Goal: Transaction & Acquisition: Purchase product/service

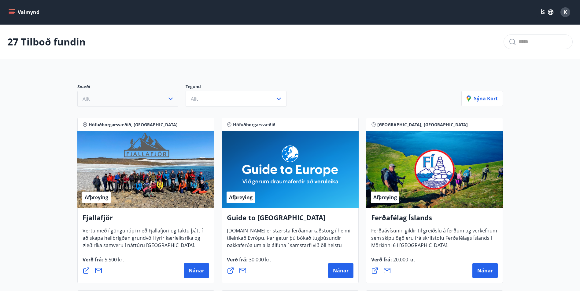
click at [168, 98] on icon "button" at bounding box center [170, 98] width 7 height 7
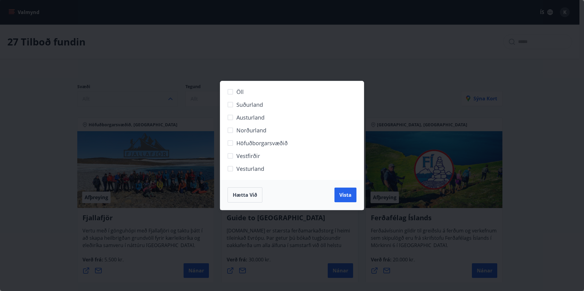
click at [245, 131] on span "Norðurland" at bounding box center [251, 130] width 30 height 8
click at [349, 198] on span "Vista" at bounding box center [345, 195] width 12 height 7
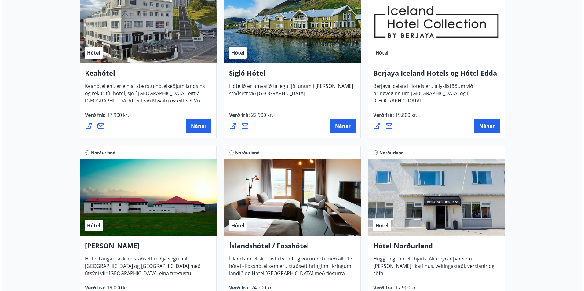
scroll to position [122, 0]
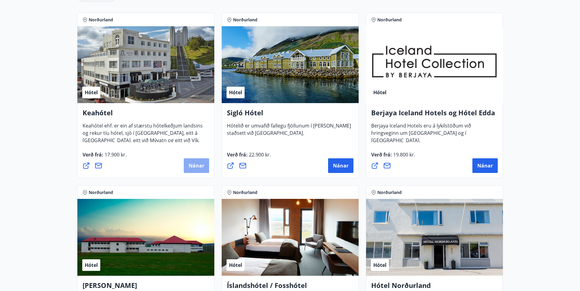
click at [199, 166] on span "Nánar" at bounding box center [196, 166] width 16 height 7
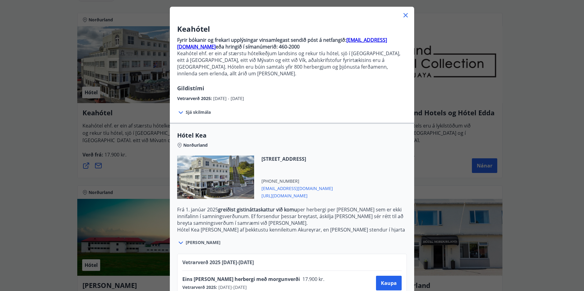
scroll to position [64, 0]
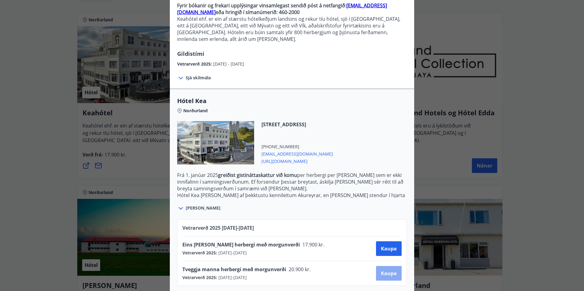
click at [381, 270] on span "Kaupa" at bounding box center [389, 273] width 16 height 7
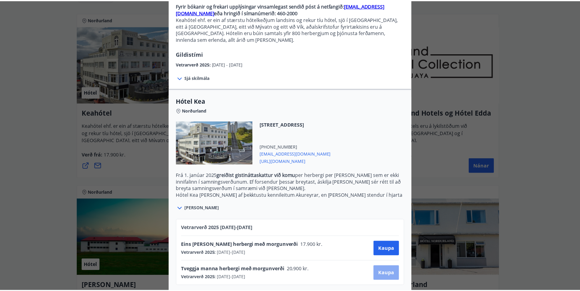
scroll to position [1, 0]
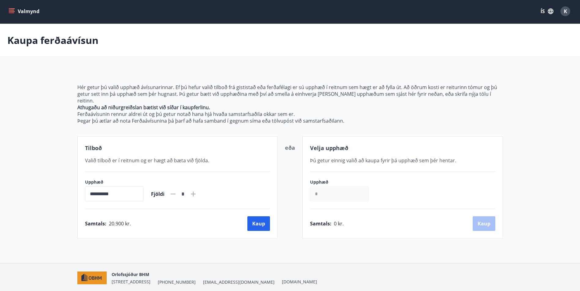
click at [197, 191] on icon at bounding box center [192, 194] width 7 height 7
type input "*"
click at [260, 218] on button "Kaup" at bounding box center [258, 224] width 23 height 15
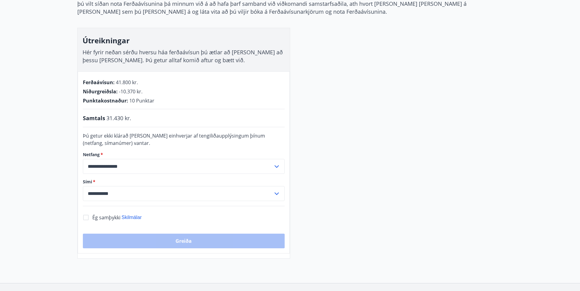
scroll to position [93, 0]
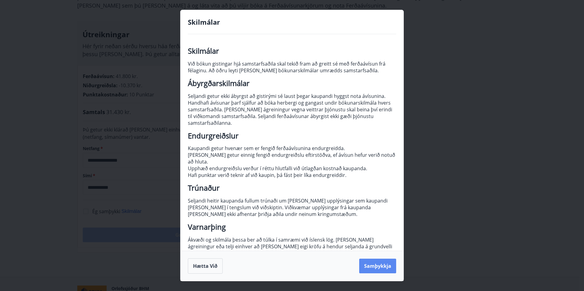
click at [374, 267] on button "Samþykkja" at bounding box center [377, 266] width 37 height 15
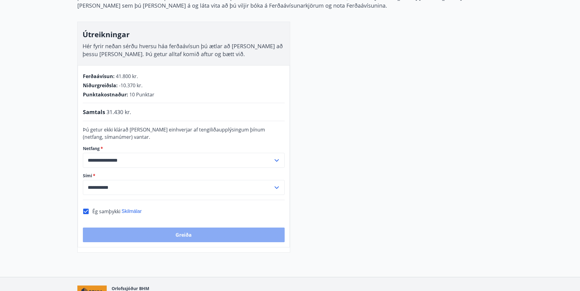
click at [183, 236] on button "Greiða" at bounding box center [184, 235] width 202 height 15
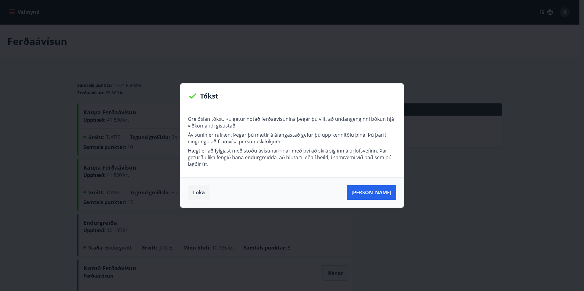
click at [200, 193] on button "Loka" at bounding box center [199, 192] width 22 height 15
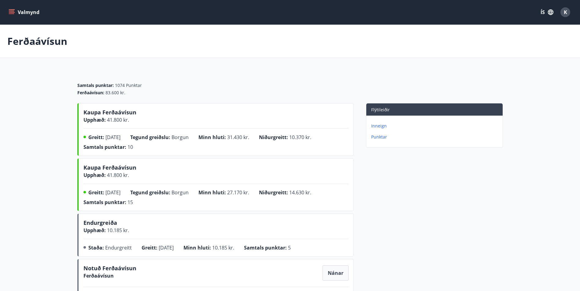
click at [378, 136] on p "Punktar" at bounding box center [435, 137] width 129 height 6
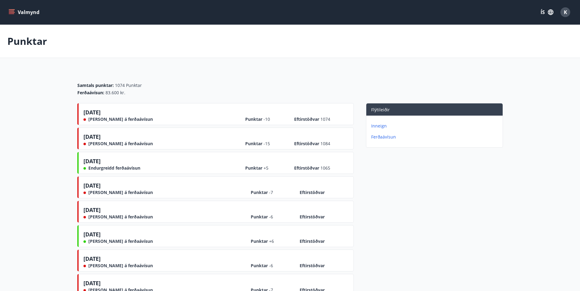
click at [23, 13] on button "Valmynd" at bounding box center [24, 12] width 35 height 11
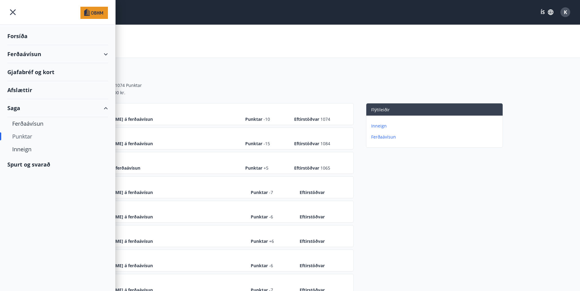
click at [26, 57] on div "Ferðaávísun" at bounding box center [57, 54] width 101 height 18
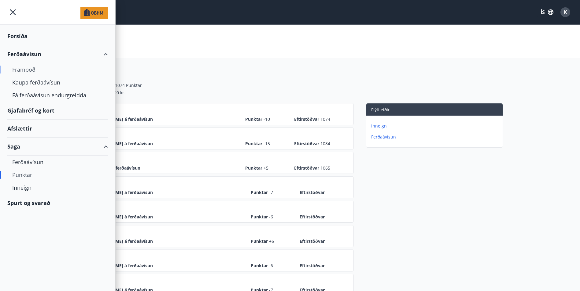
click at [16, 68] on div "Framboð" at bounding box center [57, 69] width 91 height 13
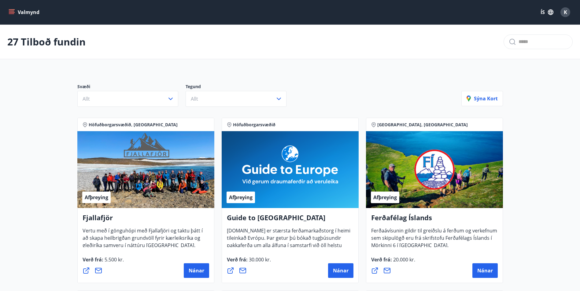
click at [10, 11] on icon "menu" at bounding box center [11, 11] width 5 height 1
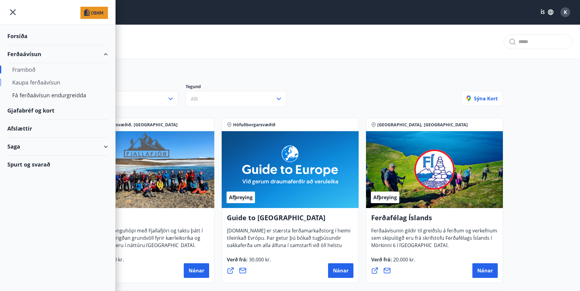
click at [35, 82] on div "Kaupa ferðaávísun" at bounding box center [57, 82] width 91 height 13
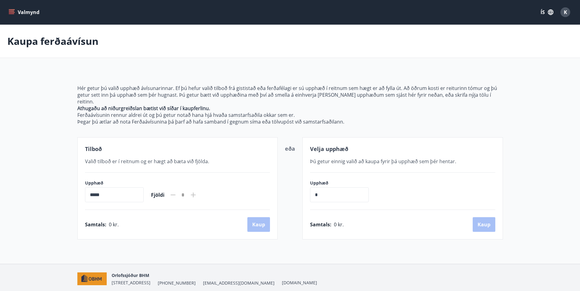
click at [12, 10] on icon "menu" at bounding box center [12, 12] width 6 height 6
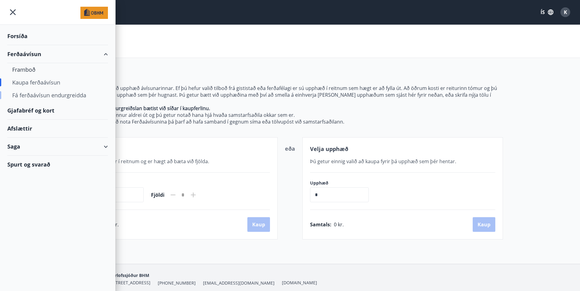
click at [35, 94] on div "Fá ferðaávísun endurgreidda" at bounding box center [57, 95] width 91 height 13
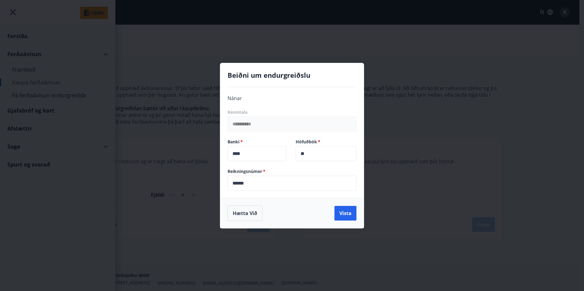
click at [127, 32] on div "**********" at bounding box center [292, 145] width 584 height 291
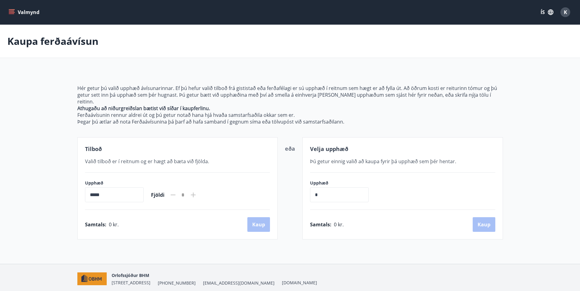
click at [9, 11] on icon "menu" at bounding box center [11, 11] width 5 height 1
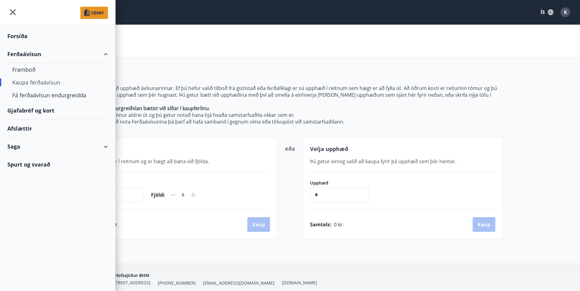
click at [28, 55] on div "Ferðaávísun" at bounding box center [57, 54] width 101 height 18
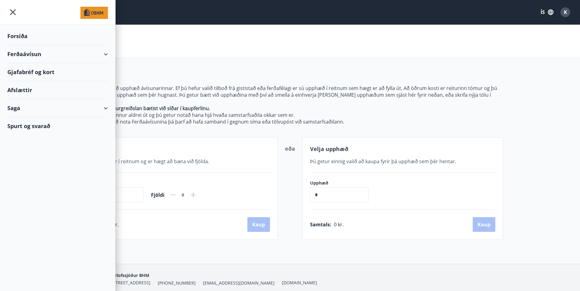
click at [28, 55] on div "Ferðaávísun" at bounding box center [57, 54] width 101 height 18
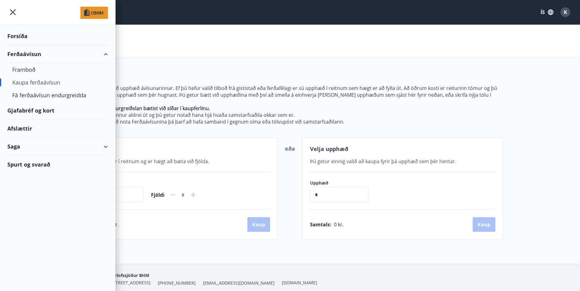
click at [17, 40] on div "Forsíða" at bounding box center [57, 36] width 101 height 18
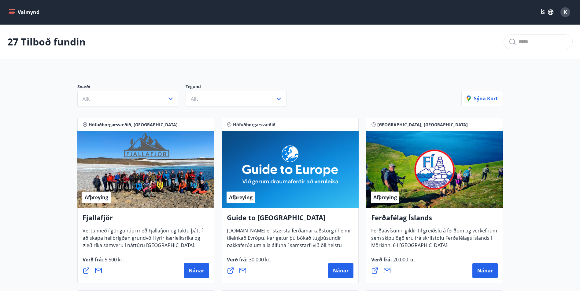
click at [11, 13] on icon "menu" at bounding box center [11, 13] width 5 height 1
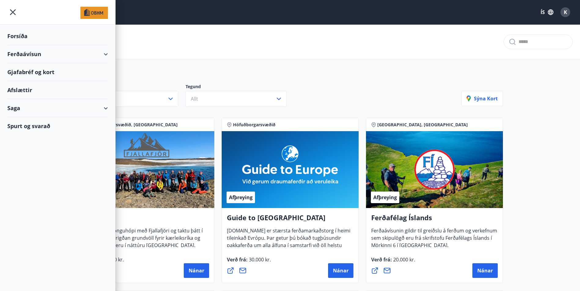
click at [43, 126] on div "Spurt og svarað" at bounding box center [57, 126] width 101 height 18
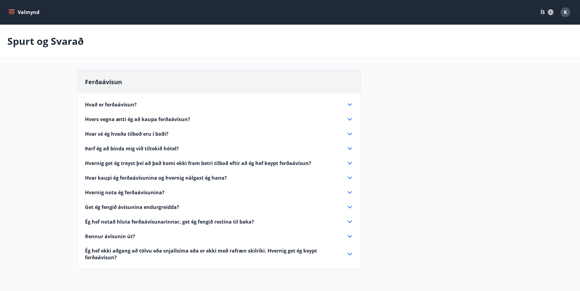
click at [347, 104] on icon at bounding box center [349, 105] width 4 height 2
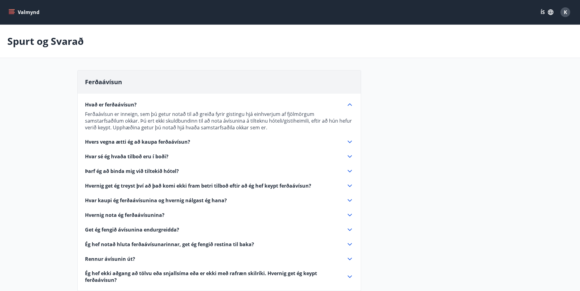
click at [350, 142] on icon at bounding box center [349, 141] width 7 height 7
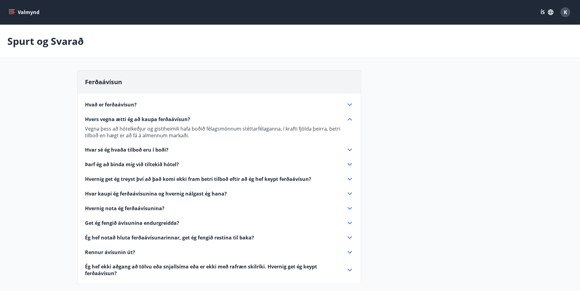
click at [349, 163] on icon at bounding box center [349, 164] width 7 height 7
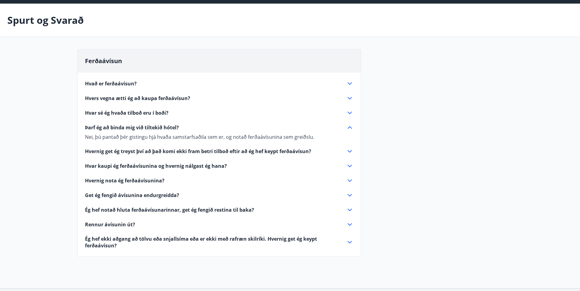
scroll to position [31, 0]
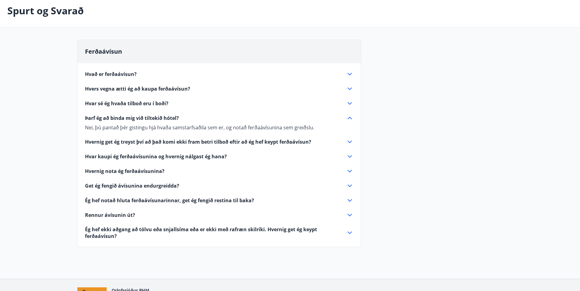
click at [349, 234] on icon at bounding box center [349, 232] width 7 height 7
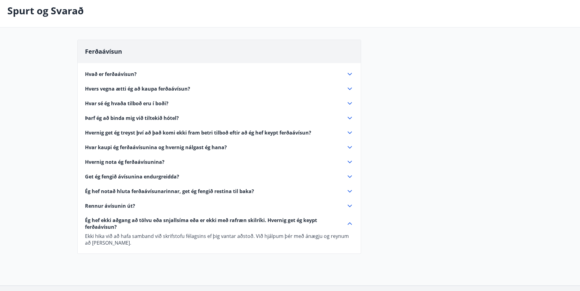
click at [349, 206] on icon at bounding box center [349, 206] width 4 height 2
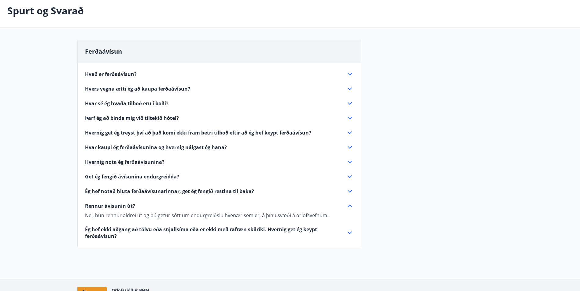
click at [350, 190] on icon at bounding box center [349, 191] width 7 height 7
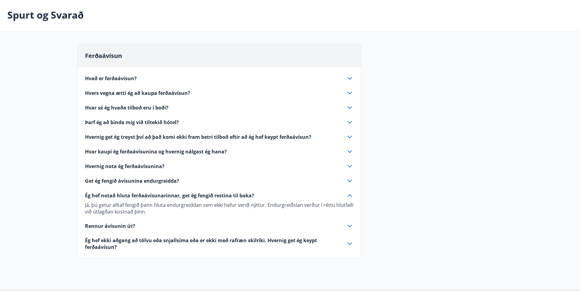
scroll to position [0, 0]
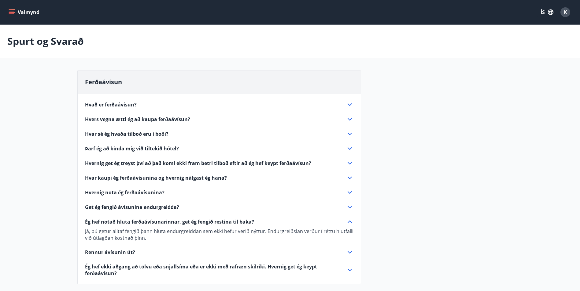
click at [352, 133] on icon at bounding box center [349, 133] width 7 height 7
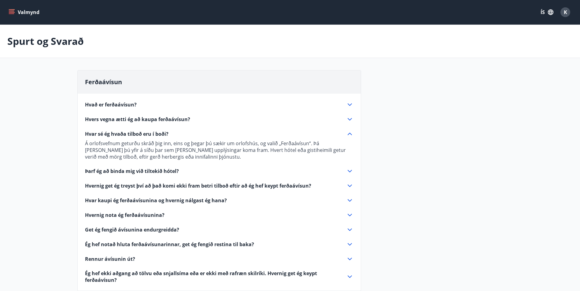
click at [351, 186] on icon at bounding box center [349, 185] width 7 height 7
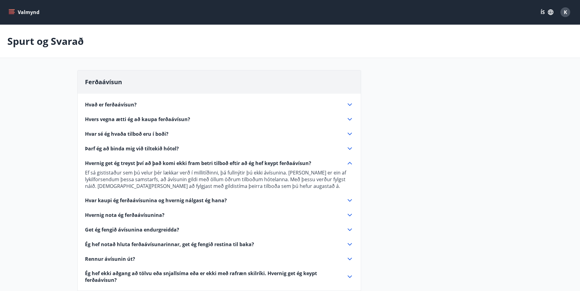
click at [11, 14] on icon "menu" at bounding box center [11, 13] width 5 height 1
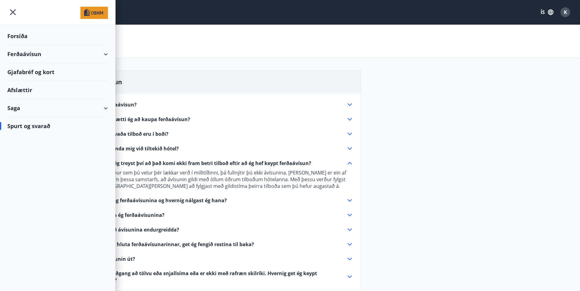
click at [22, 89] on div "Afslættir" at bounding box center [57, 90] width 101 height 18
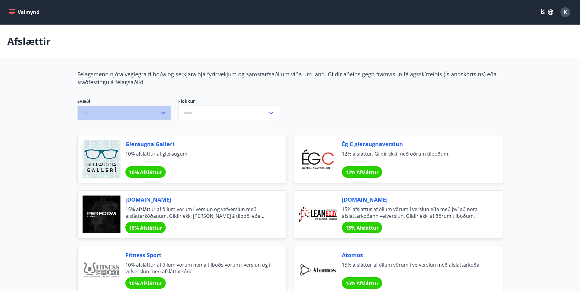
click at [165, 114] on icon "button" at bounding box center [162, 112] width 7 height 7
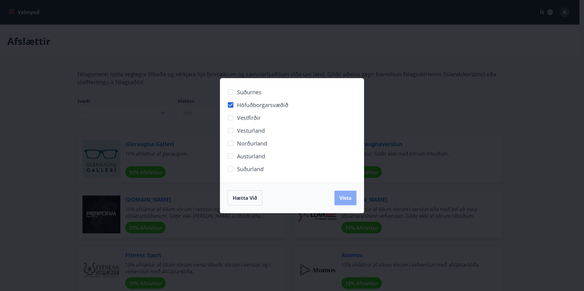
click at [346, 198] on span "Vista" at bounding box center [345, 198] width 12 height 7
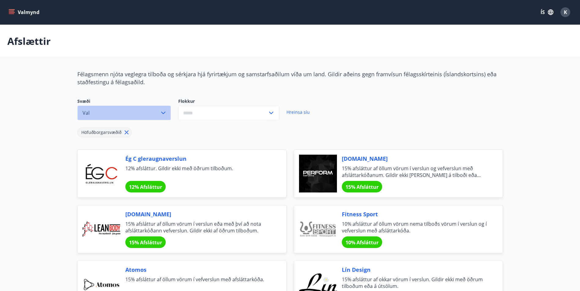
click at [164, 113] on icon "button" at bounding box center [163, 113] width 4 height 2
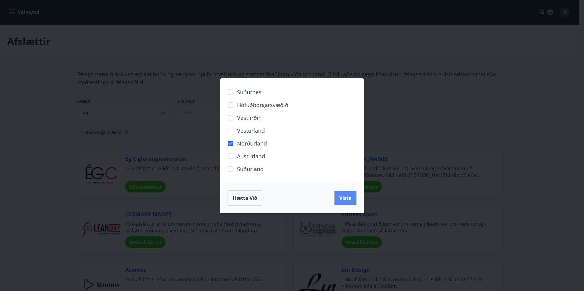
click at [346, 199] on span "Vista" at bounding box center [345, 198] width 12 height 7
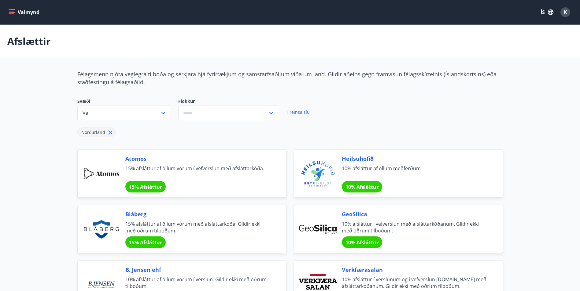
click at [20, 12] on button "Valmynd" at bounding box center [24, 12] width 35 height 11
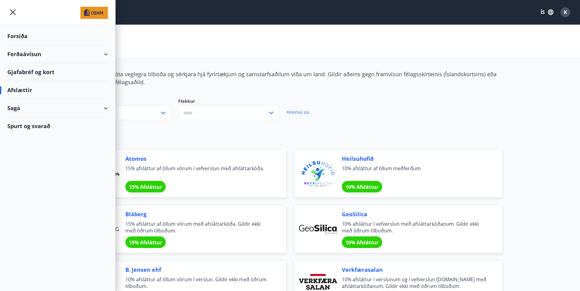
click at [21, 55] on div "Ferðaávísun" at bounding box center [57, 54] width 101 height 18
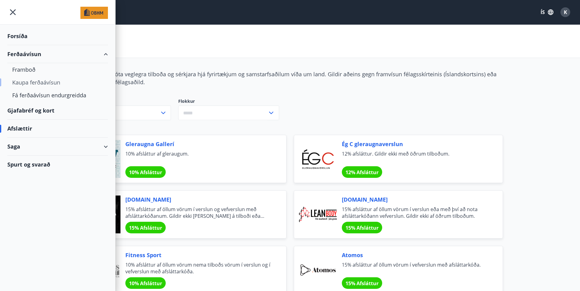
click at [24, 81] on div "Kaupa ferðaávísun" at bounding box center [57, 82] width 91 height 13
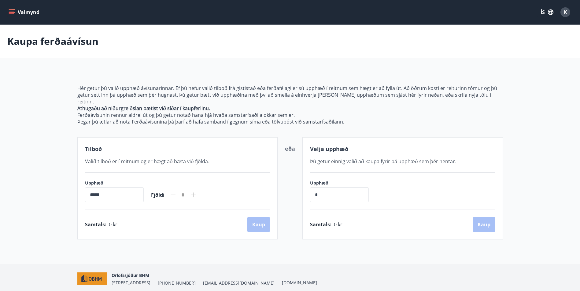
click at [15, 11] on button "Valmynd" at bounding box center [24, 12] width 35 height 11
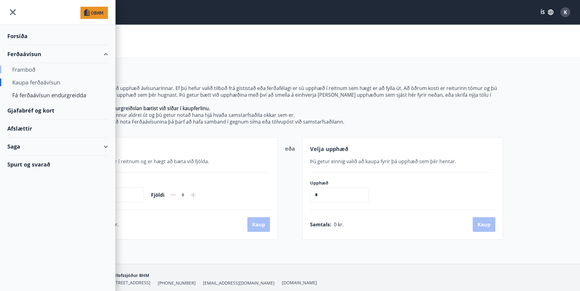
click at [20, 70] on div "Framboð" at bounding box center [57, 69] width 91 height 13
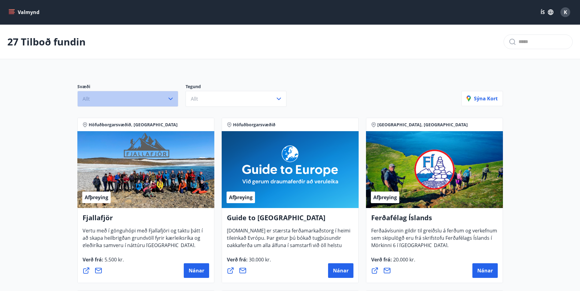
click at [162, 102] on button "Allt" at bounding box center [127, 99] width 101 height 16
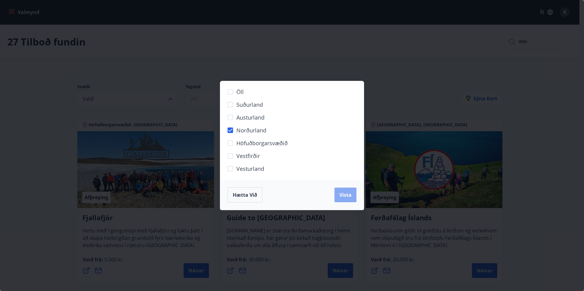
click at [346, 197] on span "Vista" at bounding box center [345, 195] width 12 height 7
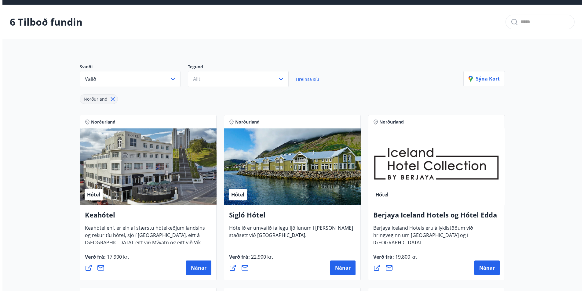
scroll to position [31, 0]
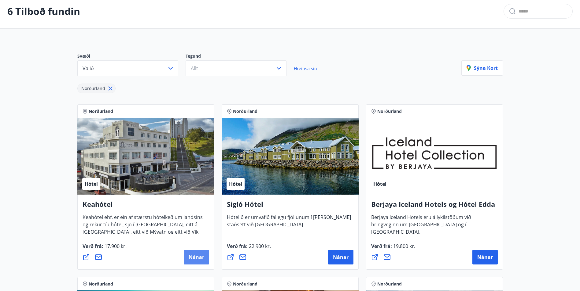
click at [192, 258] on span "Nánar" at bounding box center [196, 257] width 16 height 7
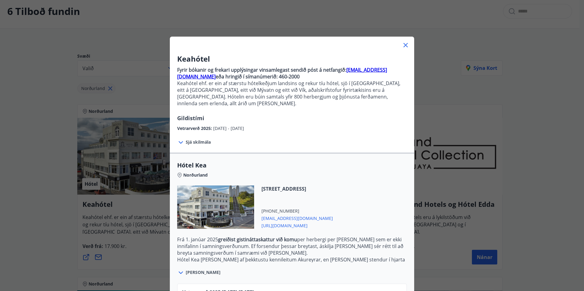
scroll to position [64, 0]
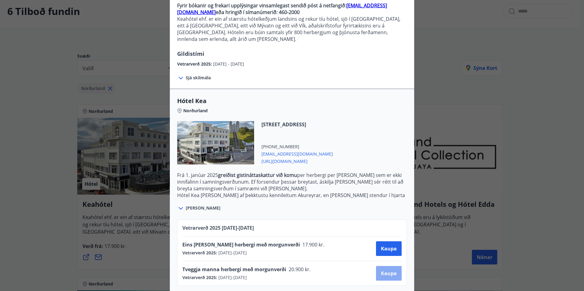
click at [386, 270] on span "Kaupa" at bounding box center [389, 273] width 16 height 7
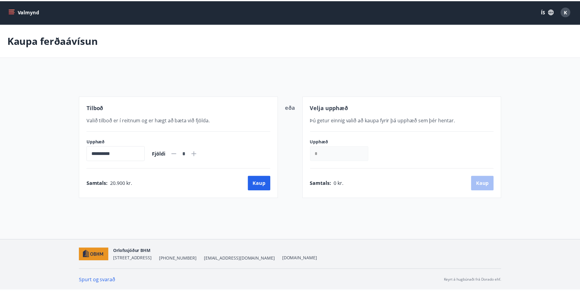
scroll to position [1, 0]
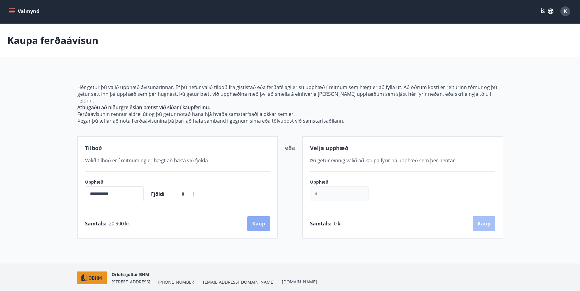
click at [256, 217] on button "Kaup" at bounding box center [258, 224] width 23 height 15
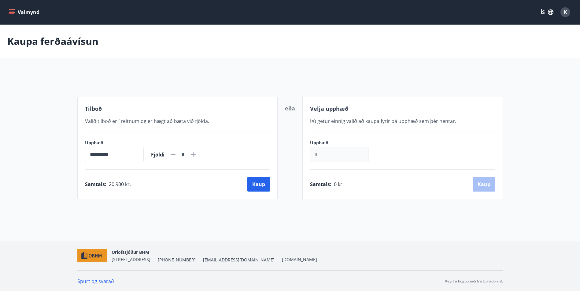
scroll to position [1, 0]
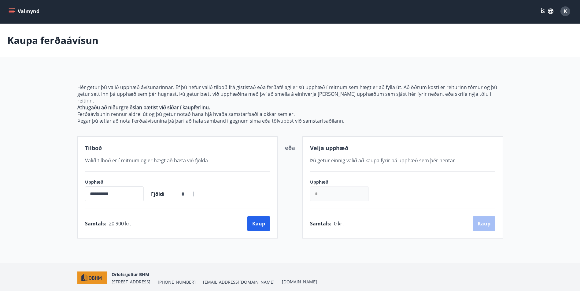
click at [95, 104] on strong "Athugaðu að niðurgreiðslan bætist við síðar í kaupferlinu." at bounding box center [143, 107] width 133 height 7
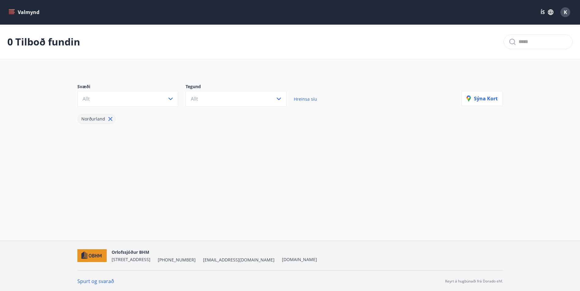
scroll to position [1, 0]
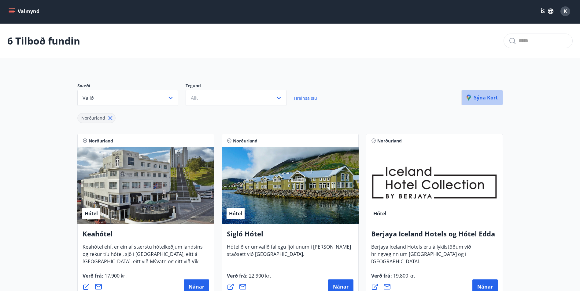
click at [486, 97] on p "Sýna kort" at bounding box center [481, 97] width 31 height 7
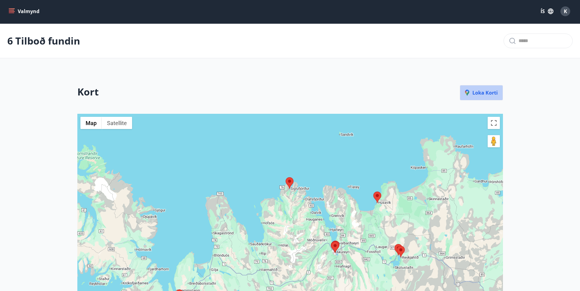
click at [486, 97] on button "Loka korti" at bounding box center [480, 92] width 43 height 15
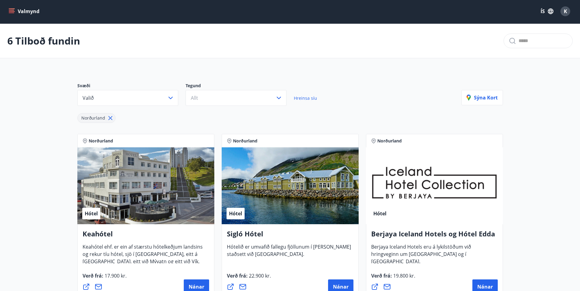
click at [518, 42] on input "text" at bounding box center [542, 41] width 49 height 10
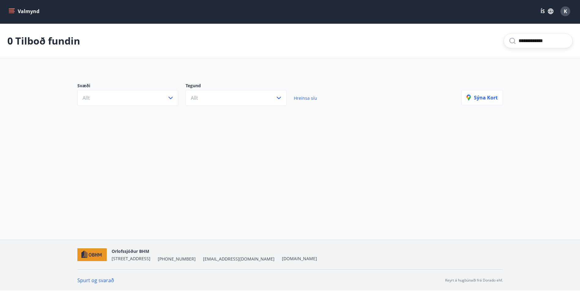
type input "**********"
click at [21, 12] on button "Valmynd" at bounding box center [24, 11] width 35 height 11
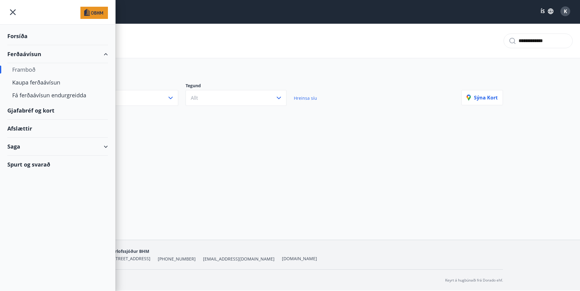
click at [16, 55] on div "Ferðaávísun" at bounding box center [57, 54] width 101 height 18
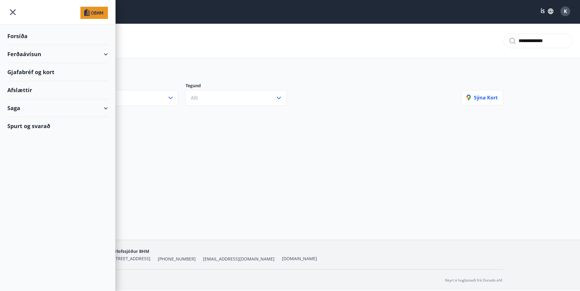
click at [17, 56] on div "Ferðaávísun" at bounding box center [57, 54] width 101 height 18
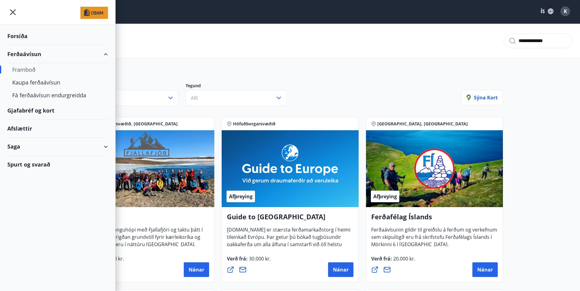
click at [17, 34] on div "Forsíða" at bounding box center [57, 36] width 101 height 18
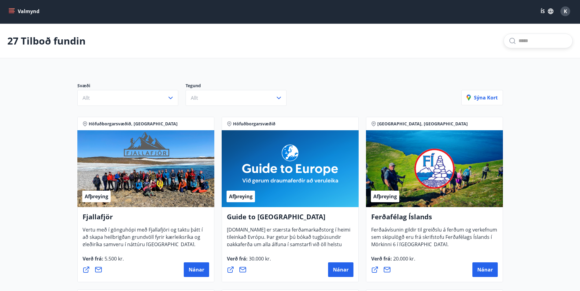
click at [549, 38] on input "text" at bounding box center [542, 41] width 49 height 10
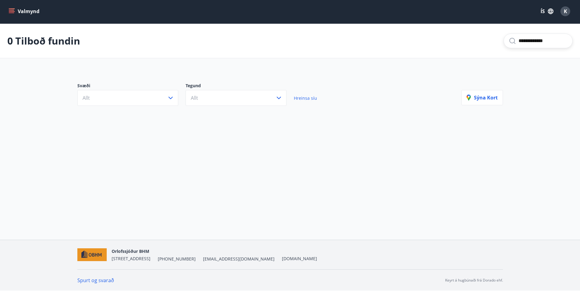
type input "**********"
click at [9, 8] on icon "menu" at bounding box center [12, 11] width 6 height 6
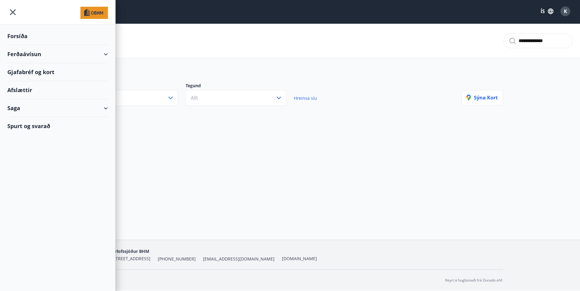
click at [13, 38] on div "Forsíða" at bounding box center [57, 36] width 101 height 18
